Goal: Find specific page/section: Find specific page/section

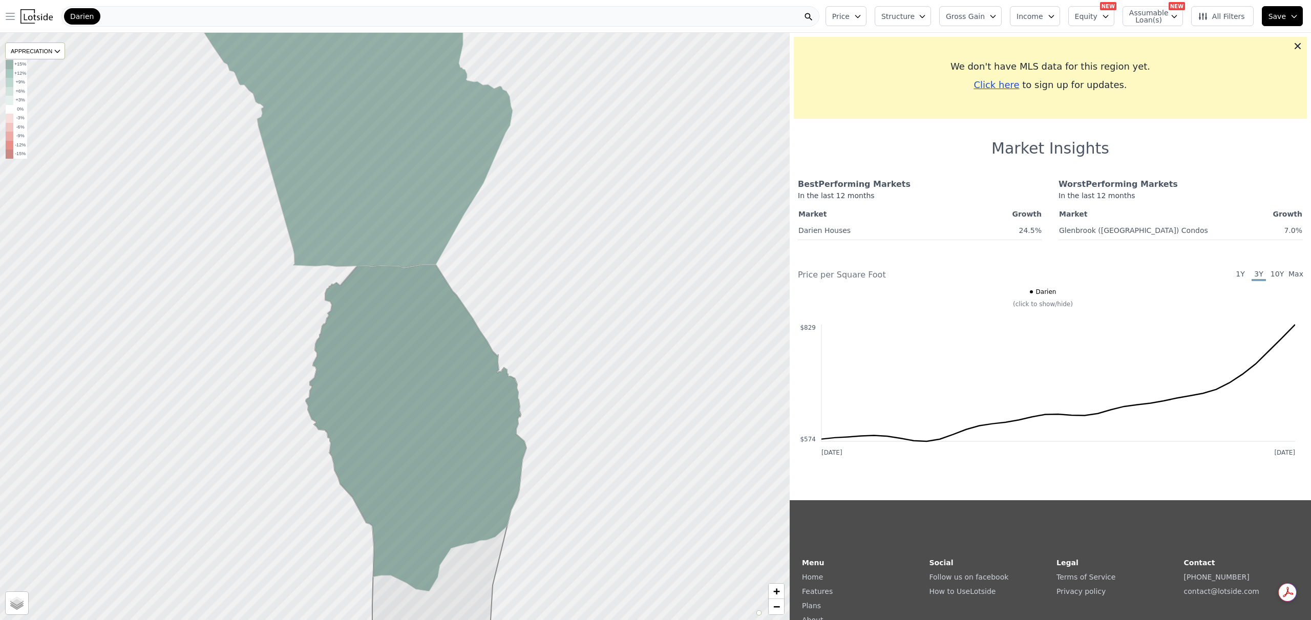
click at [19, 15] on button "Open main menu" at bounding box center [12, 16] width 16 height 20
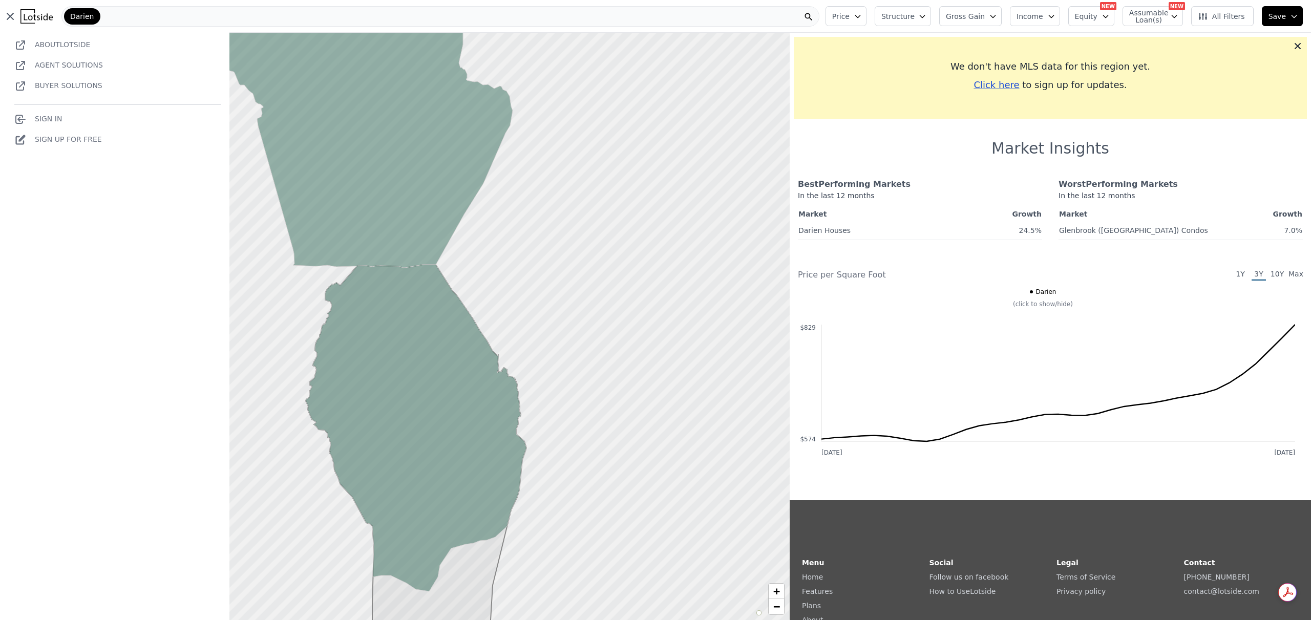
click at [326, 25] on div "Darien" at bounding box center [440, 16] width 758 height 20
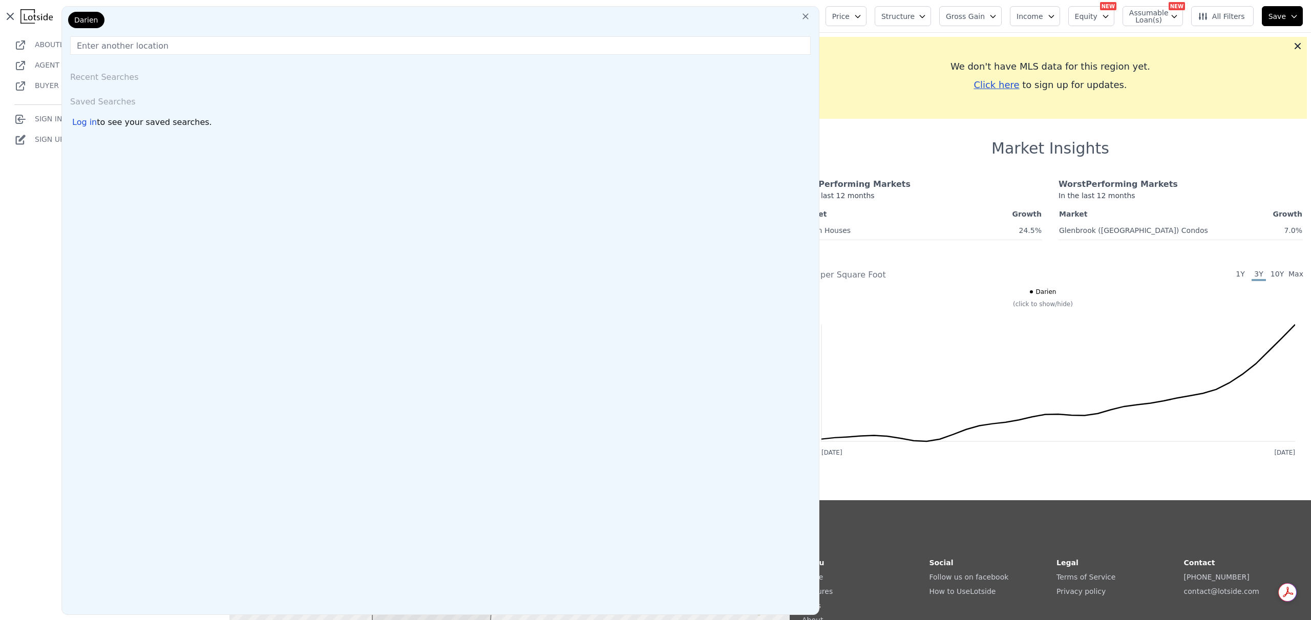
click at [186, 31] on div "Darien" at bounding box center [440, 22] width 749 height 20
click at [802, 19] on icon at bounding box center [805, 16] width 10 height 10
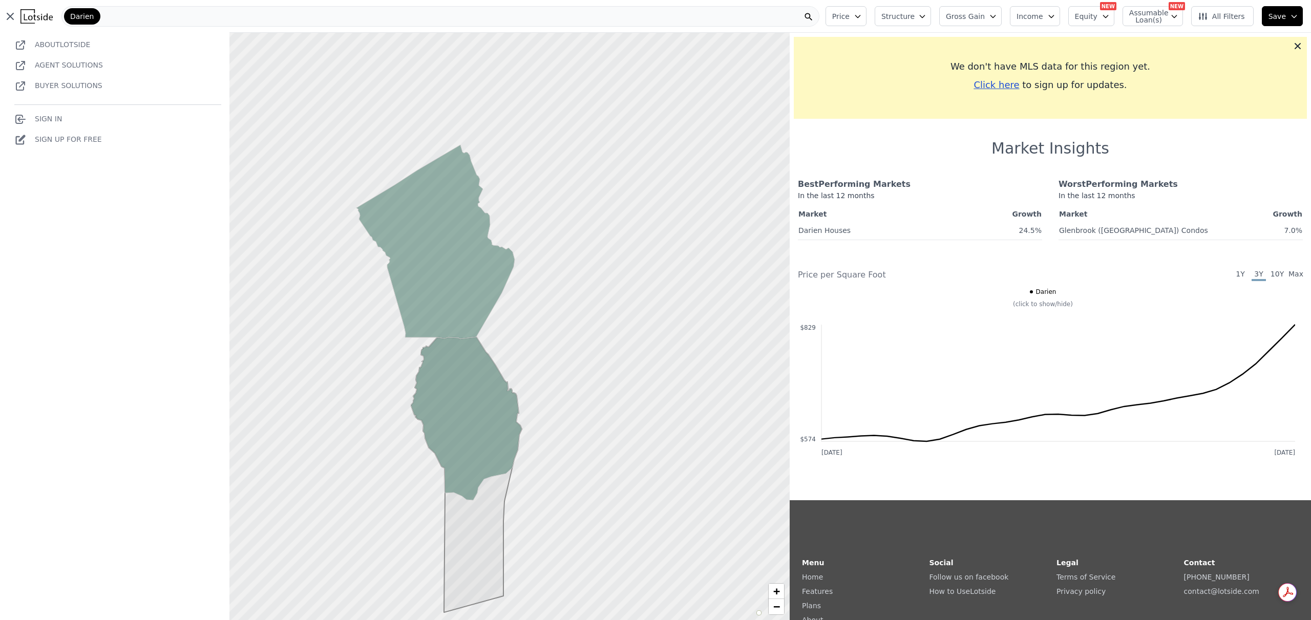
click at [634, 320] on div at bounding box center [394, 326] width 947 height 705
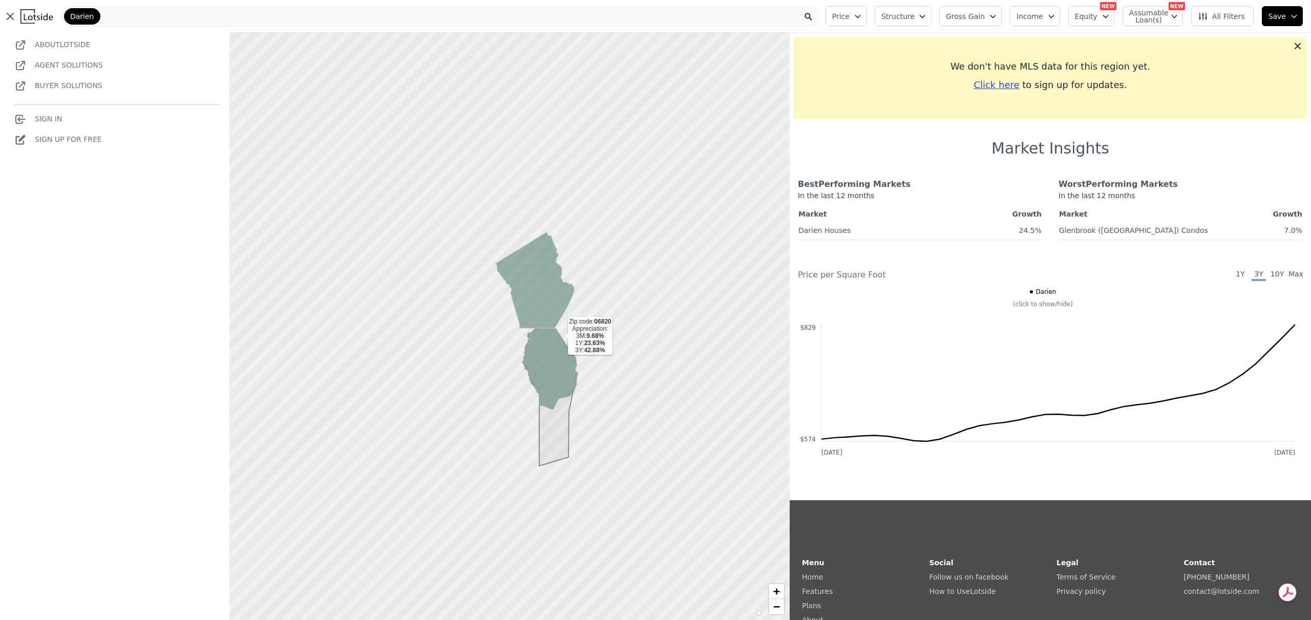
click at [529, 339] on icon at bounding box center [549, 368] width 55 height 81
click at [477, 353] on div at bounding box center [394, 326] width 947 height 705
click at [498, 349] on div at bounding box center [394, 326] width 947 height 705
click at [1294, 45] on icon at bounding box center [1297, 46] width 6 height 6
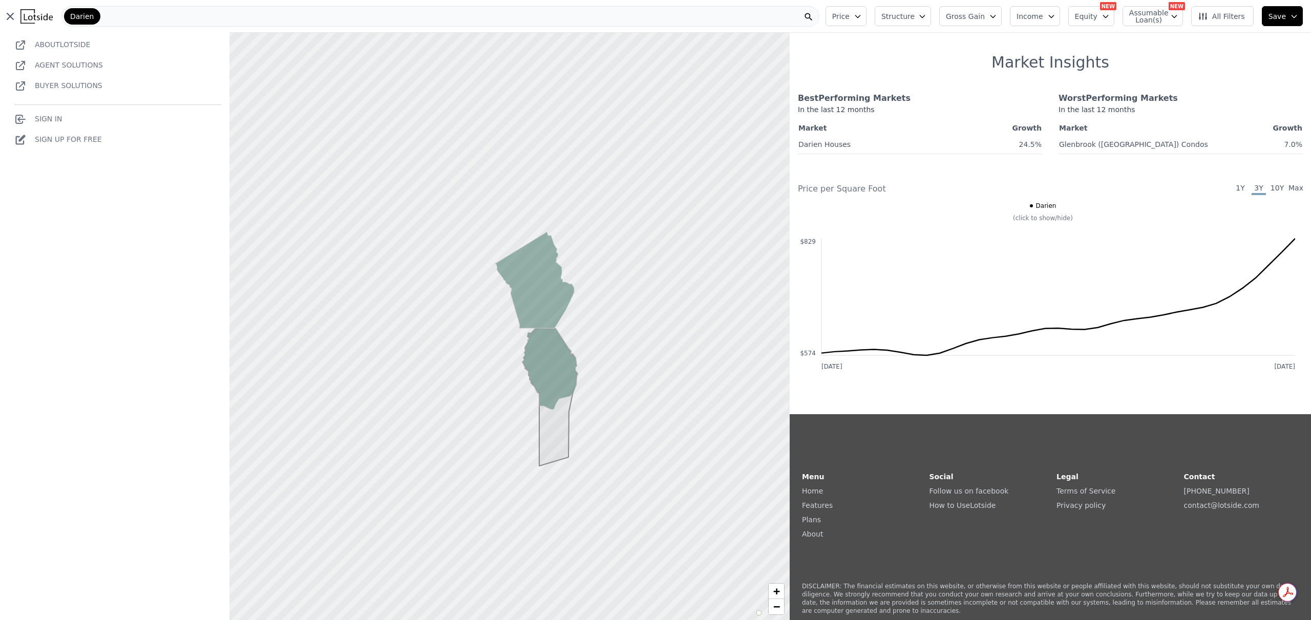
click at [592, 299] on div at bounding box center [394, 326] width 947 height 705
click at [481, 309] on div at bounding box center [394, 326] width 947 height 705
click at [147, 21] on div "Darien" at bounding box center [440, 16] width 758 height 20
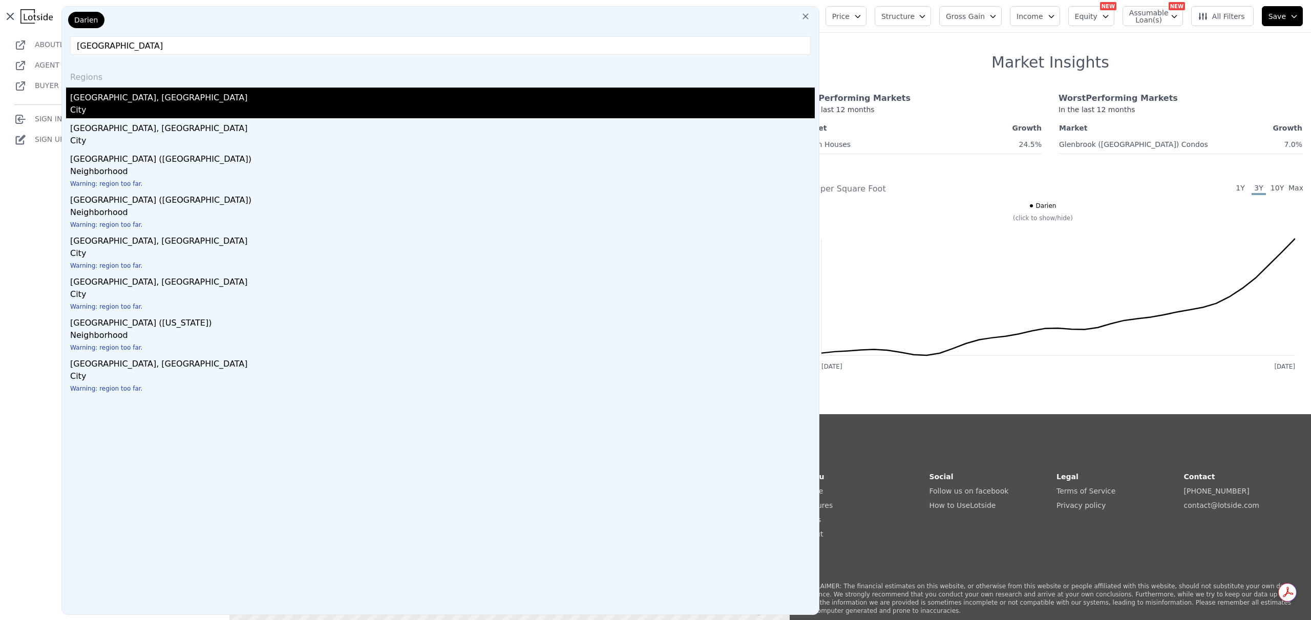
type input "[GEOGRAPHIC_DATA]"
click at [112, 90] on div "[GEOGRAPHIC_DATA], [GEOGRAPHIC_DATA]" at bounding box center [442, 96] width 744 height 16
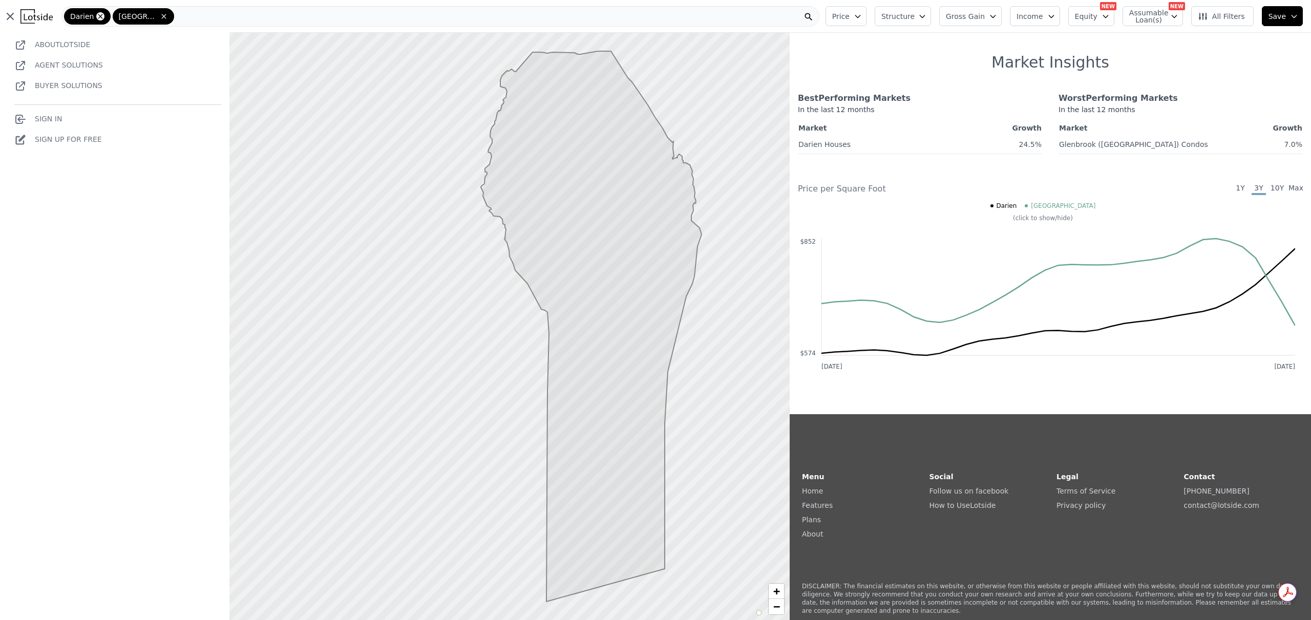
click at [100, 18] on icon at bounding box center [100, 16] width 8 height 8
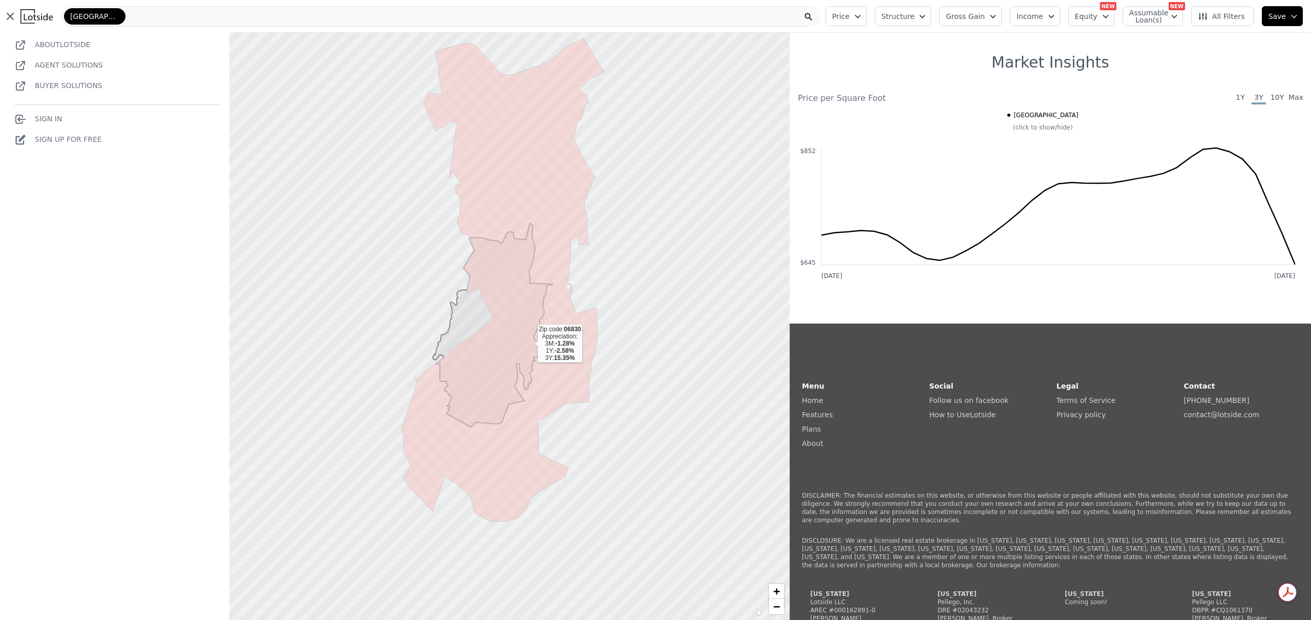
click at [525, 347] on icon at bounding box center [502, 280] width 202 height 484
